Goal: Task Accomplishment & Management: Use online tool/utility

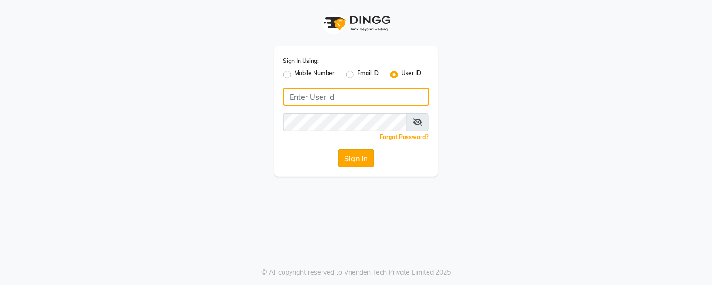
type input "[PERSON_NAME]"
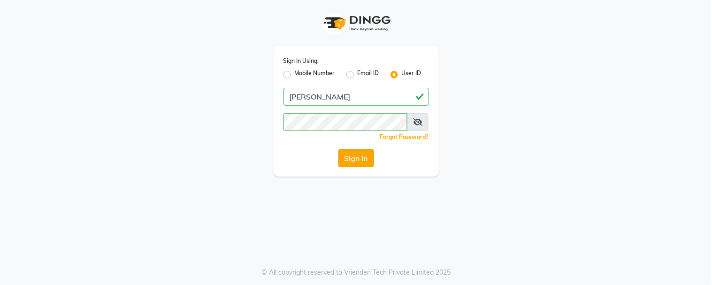
click at [353, 164] on button "Sign In" at bounding box center [356, 158] width 36 height 18
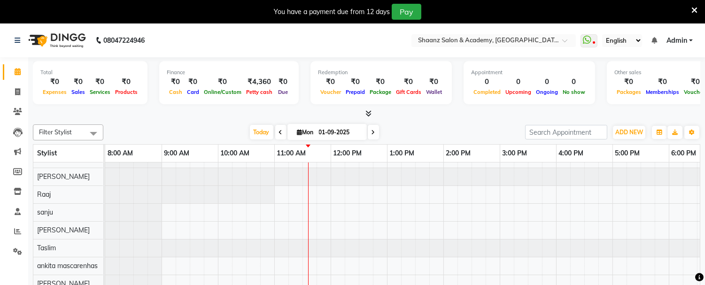
click at [92, 134] on span at bounding box center [93, 133] width 19 height 18
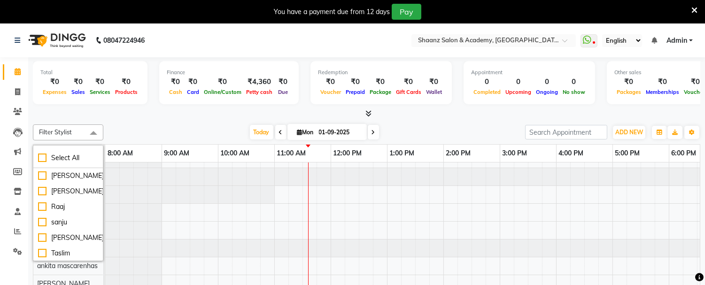
click at [92, 134] on span at bounding box center [93, 133] width 19 height 18
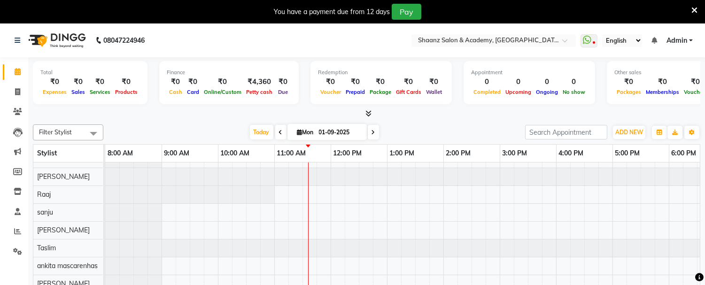
click at [92, 135] on span at bounding box center [93, 133] width 19 height 18
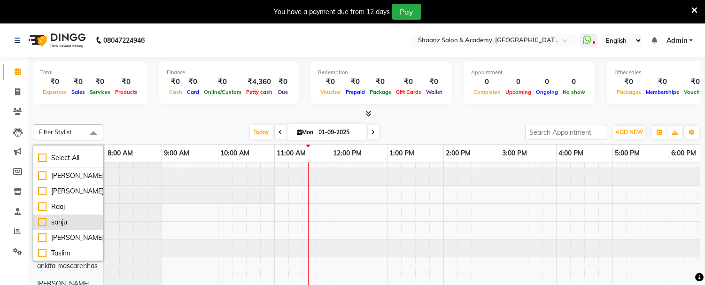
click at [80, 230] on li "sanju" at bounding box center [67, 222] width 69 height 15
checkbox input "true"
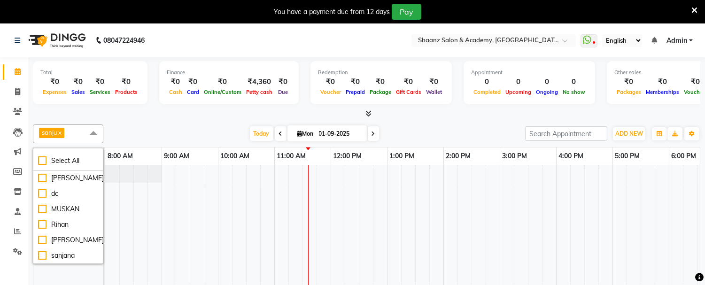
scroll to position [158, 0]
click at [147, 127] on div "[DATE] [DATE]" at bounding box center [314, 134] width 412 height 14
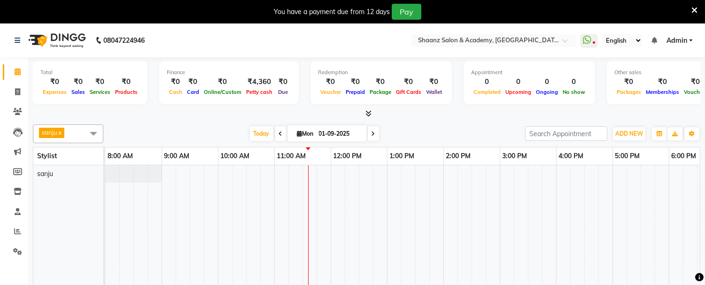
click at [93, 132] on span at bounding box center [93, 133] width 19 height 18
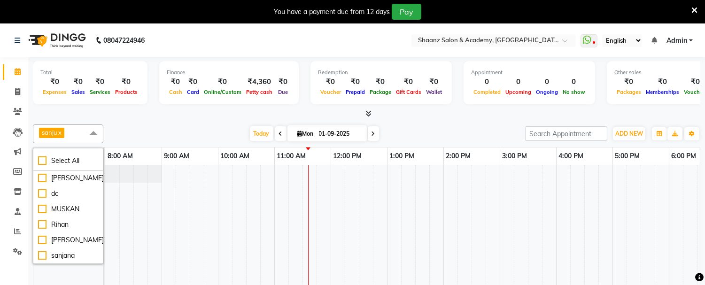
click at [60, 133] on link "x" at bounding box center [59, 133] width 4 height 8
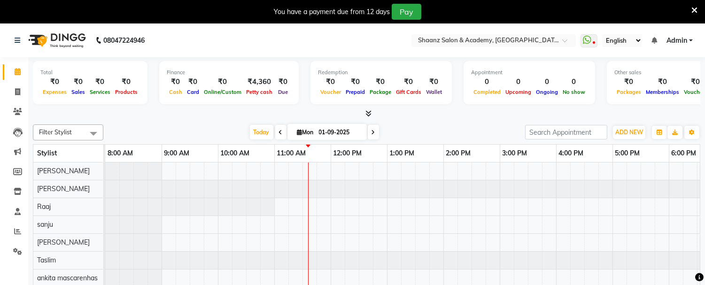
click at [93, 132] on span at bounding box center [93, 133] width 19 height 18
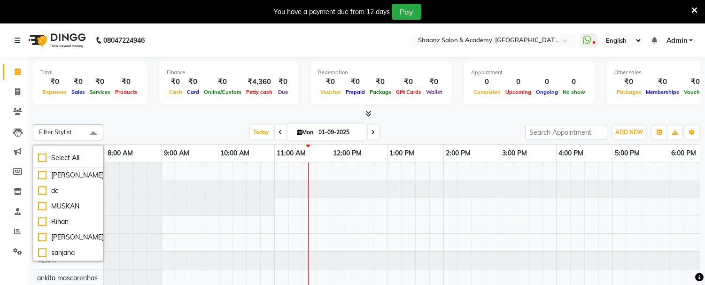
click at [125, 125] on div "[DATE] [DATE]" at bounding box center [314, 132] width 412 height 14
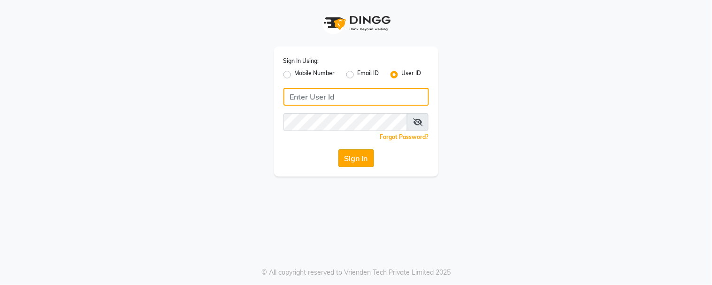
type input "shaan"
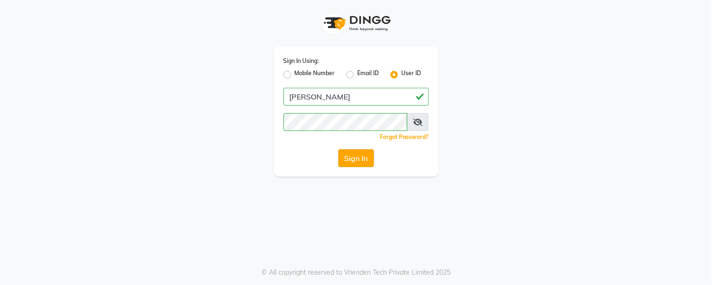
click at [345, 155] on button "Sign In" at bounding box center [356, 158] width 36 height 18
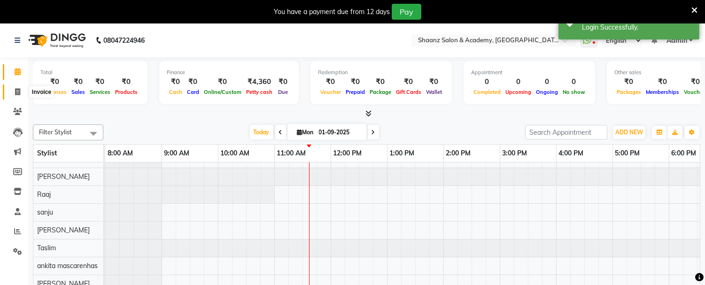
click at [15, 90] on icon at bounding box center [17, 91] width 5 height 7
select select "6360"
select select "service"
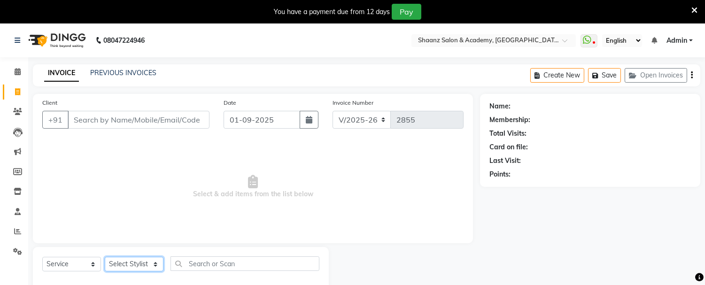
click at [157, 263] on select "Select Stylist Ameer AHMAD ankita mascarenhas ASHISH THAPA dc MUSKAN nisha vish…" at bounding box center [134, 264] width 59 height 15
click at [156, 265] on select "Select Stylist Ameer AHMAD ankita mascarenhas ASHISH THAPA dc MUSKAN nisha vish…" at bounding box center [134, 264] width 59 height 15
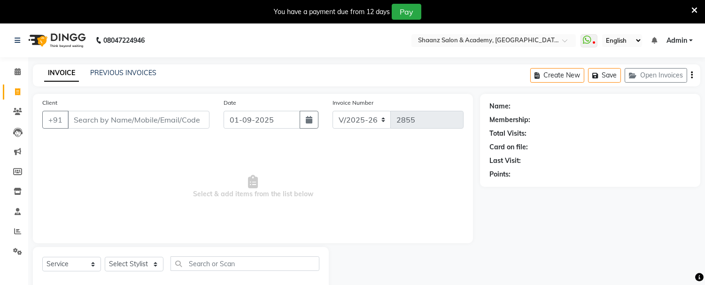
click at [196, 165] on span "Select & add items from the list below" at bounding box center [252, 187] width 421 height 94
